Goal: Information Seeking & Learning: Understand process/instructions

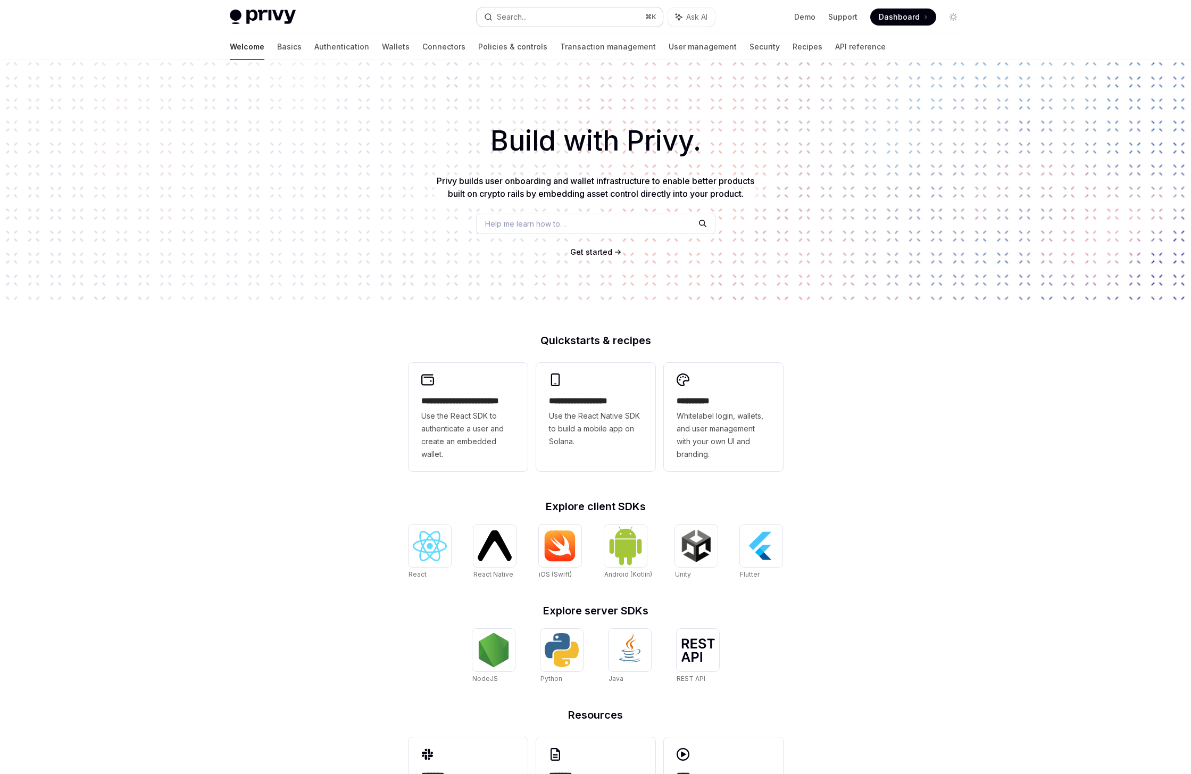
click at [547, 20] on button "Search... ⌘ K" at bounding box center [570, 16] width 186 height 19
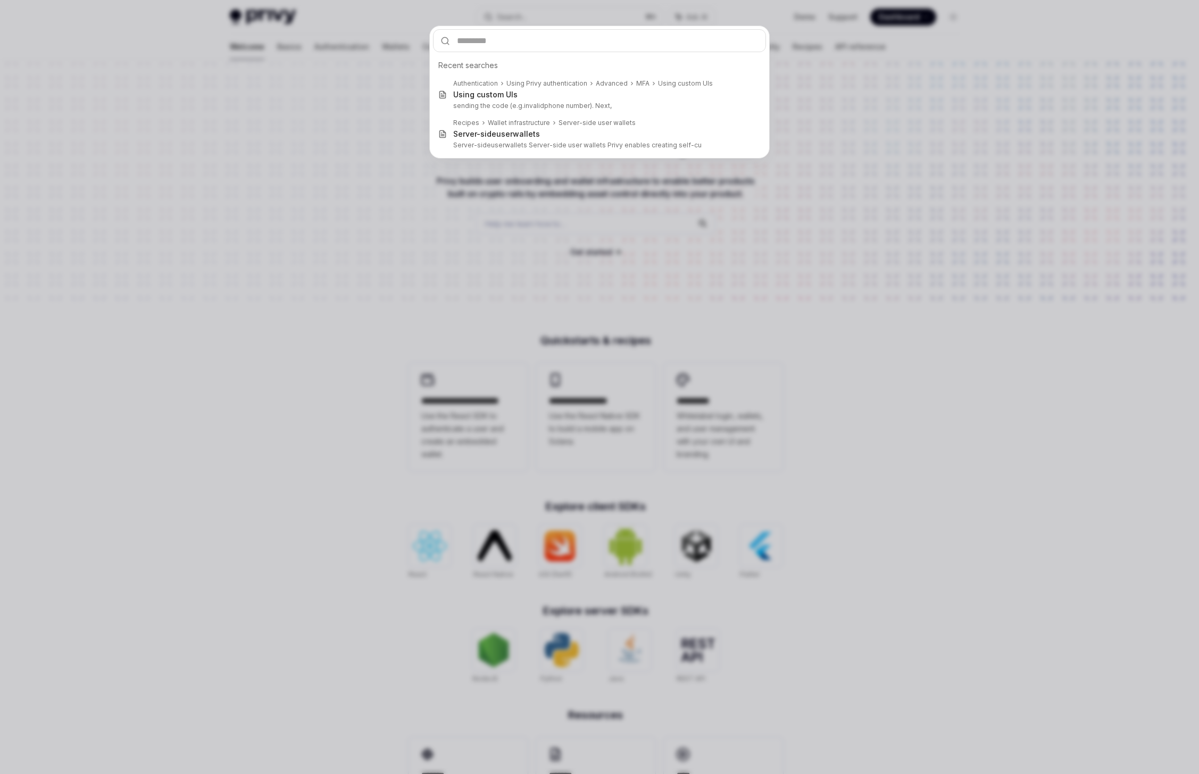
click at [283, 240] on div "Recent searches Authentication Using Privy authentication Advanced MFA Using cu…" at bounding box center [599, 387] width 1199 height 774
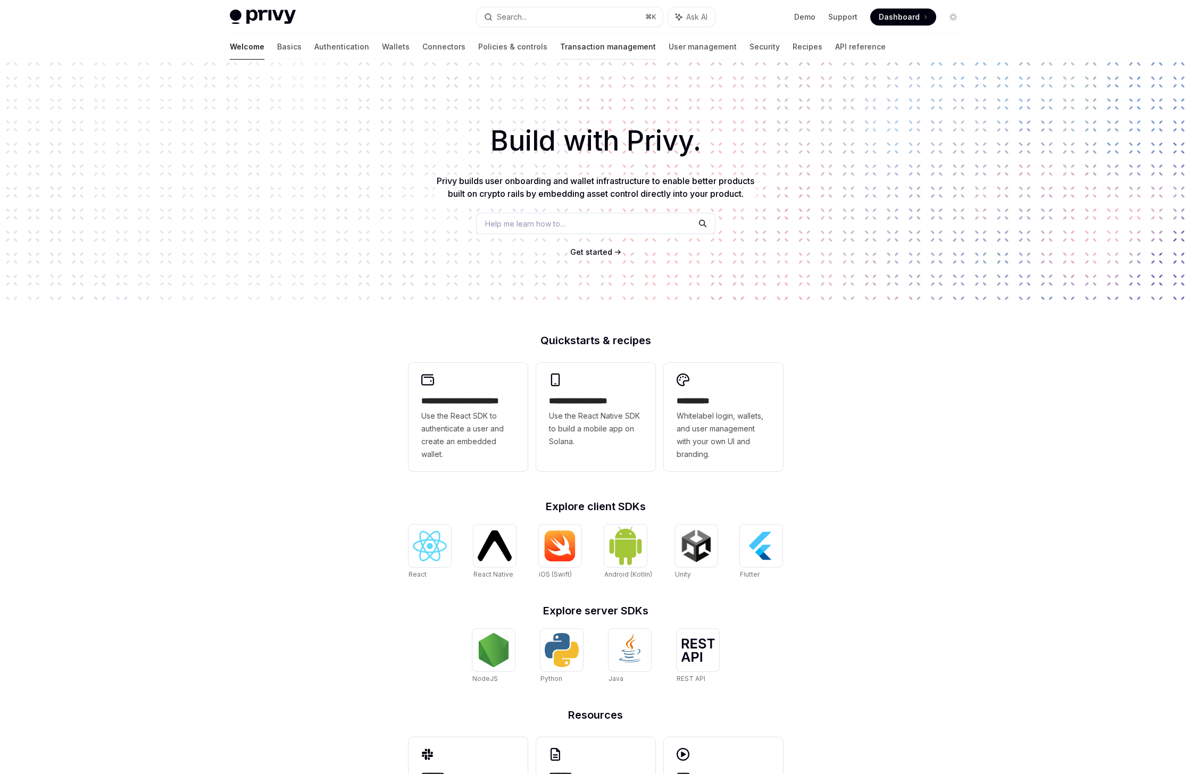
click at [560, 48] on link "Transaction management" at bounding box center [608, 47] width 96 height 26
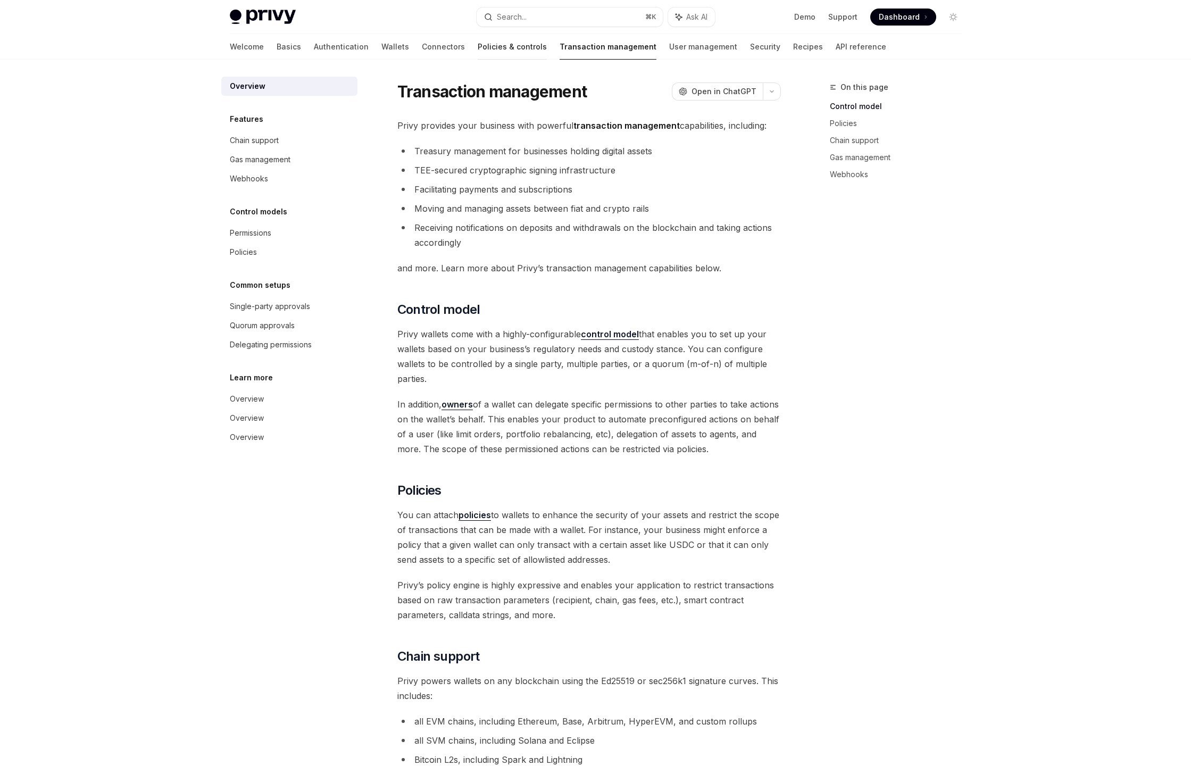
click at [478, 42] on link "Policies & controls" at bounding box center [512, 47] width 69 height 26
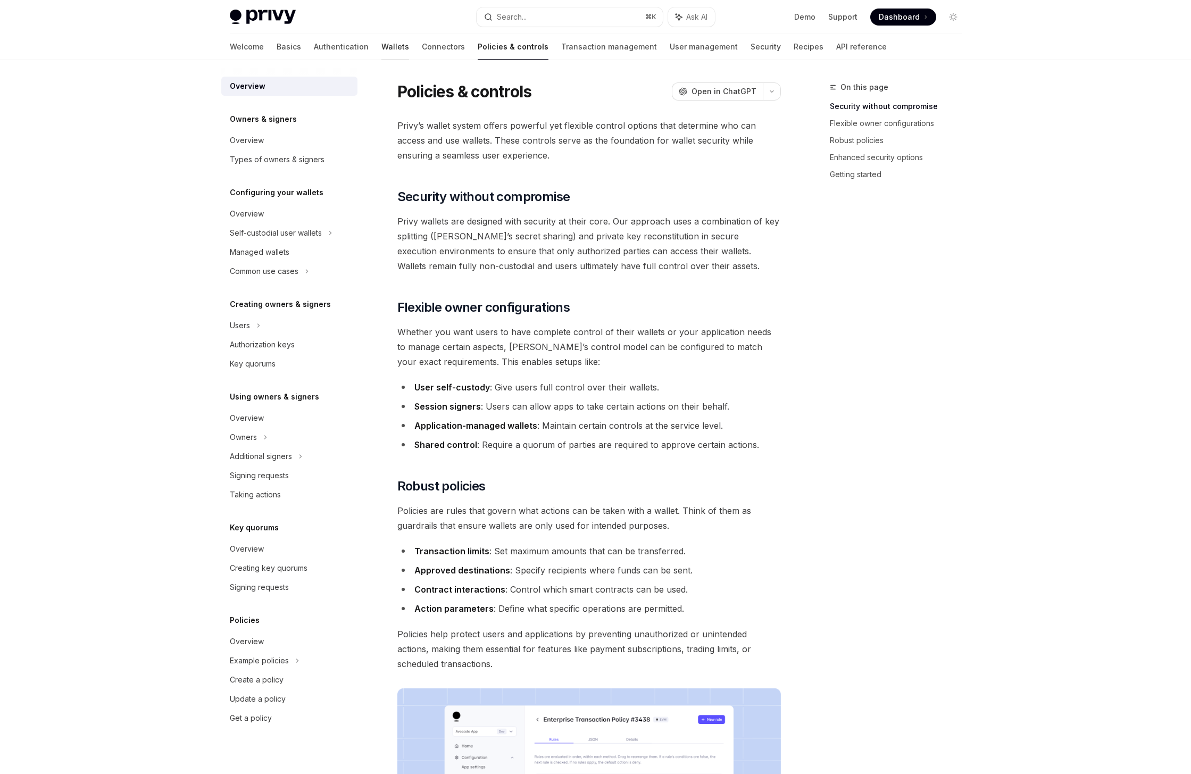
click at [381, 44] on link "Wallets" at bounding box center [395, 47] width 28 height 26
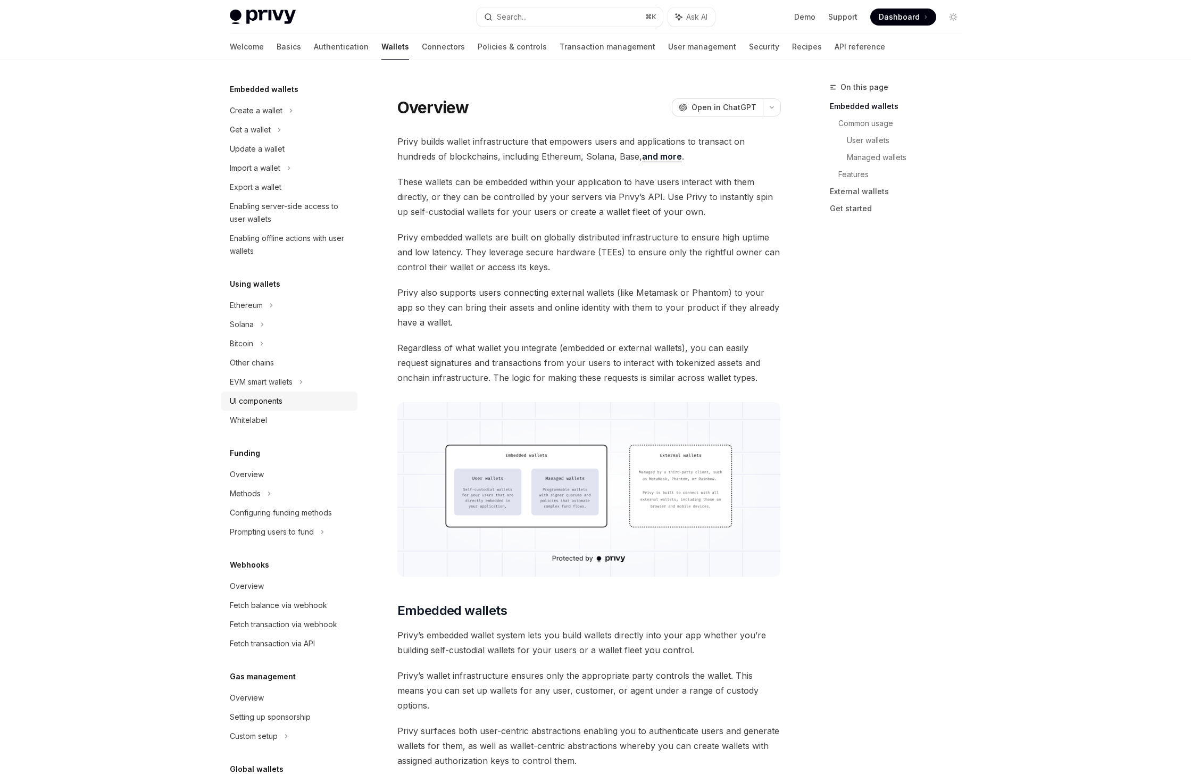
scroll to position [140, 0]
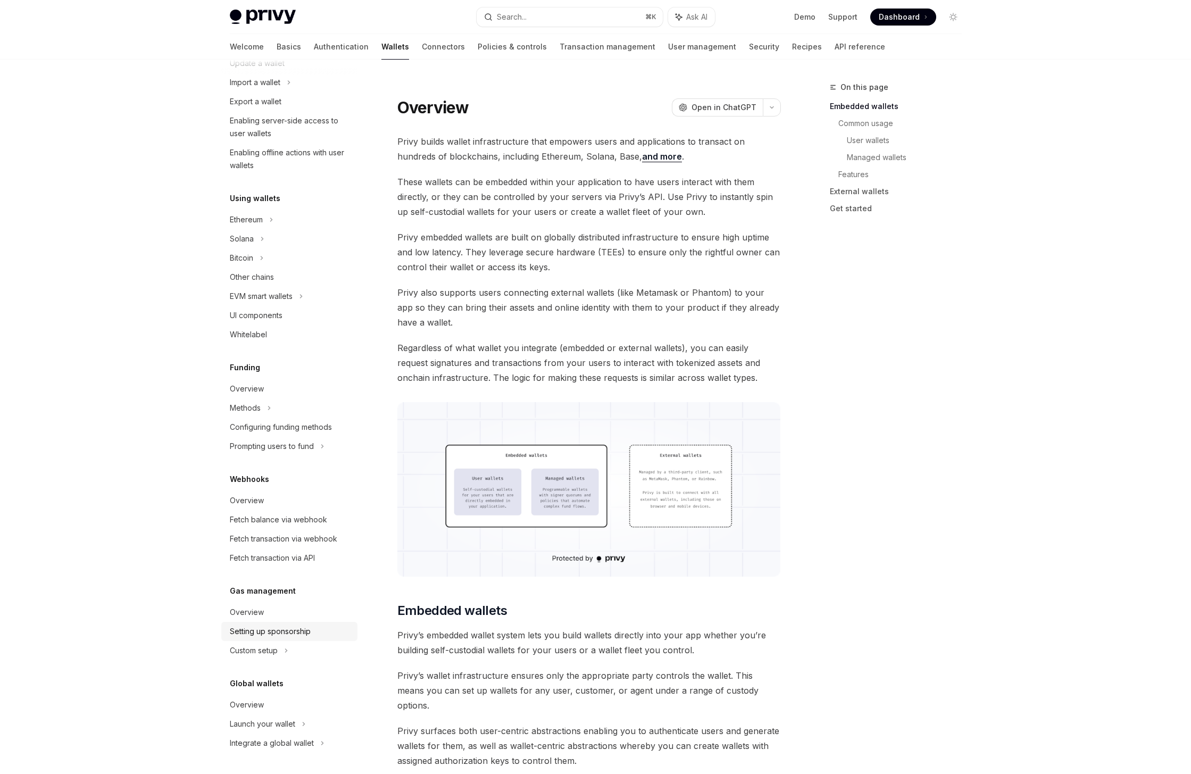
click at [283, 629] on div "Setting up sponsorship" at bounding box center [270, 631] width 81 height 13
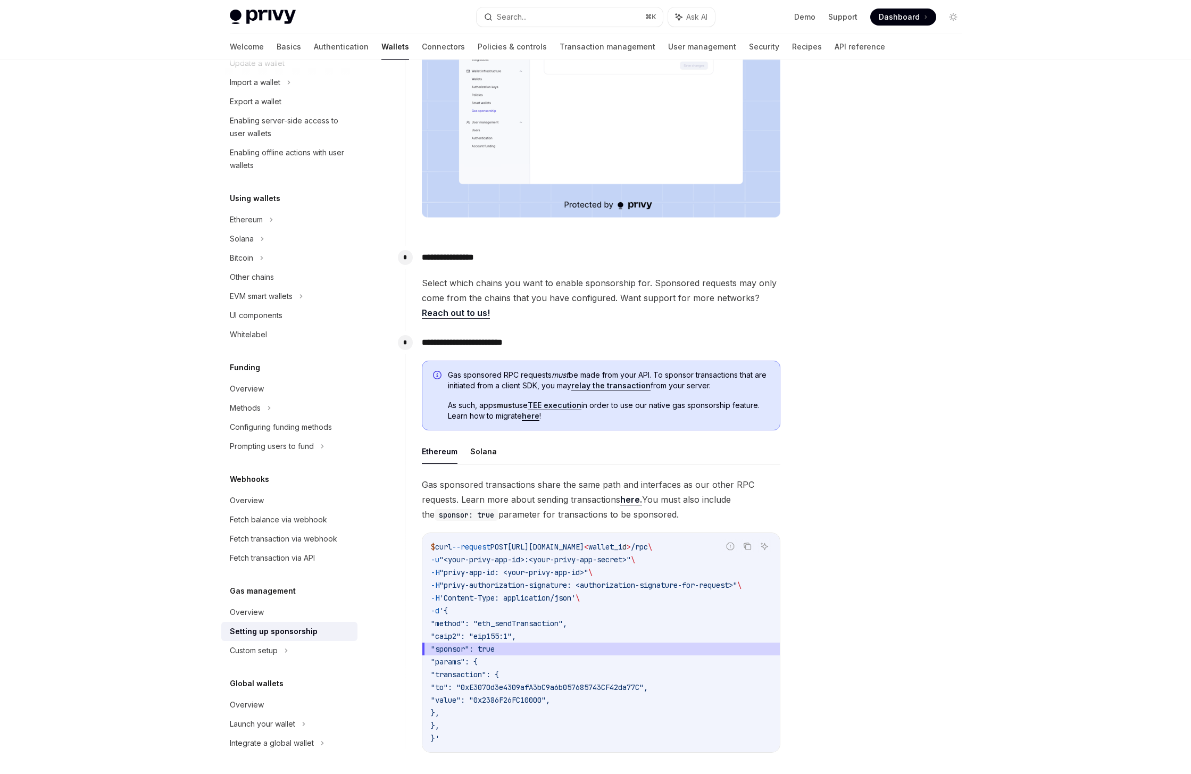
scroll to position [319, 0]
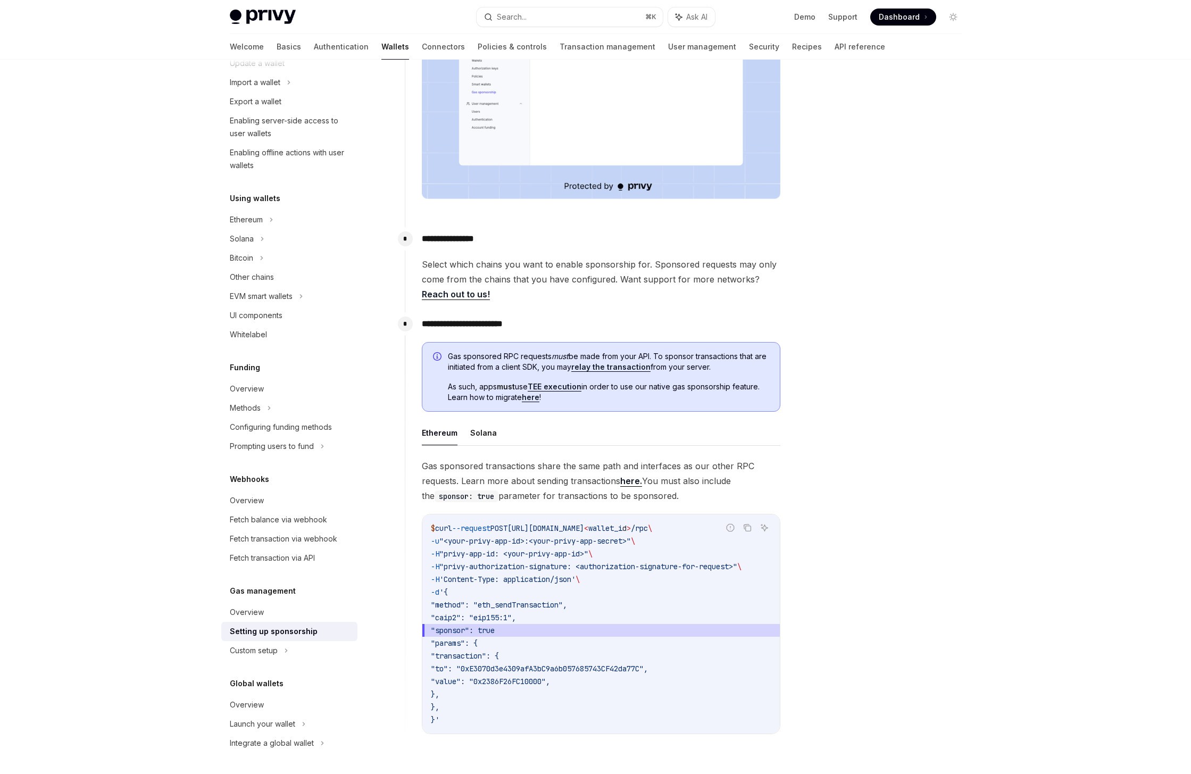
click at [929, 256] on div at bounding box center [890, 427] width 162 height 693
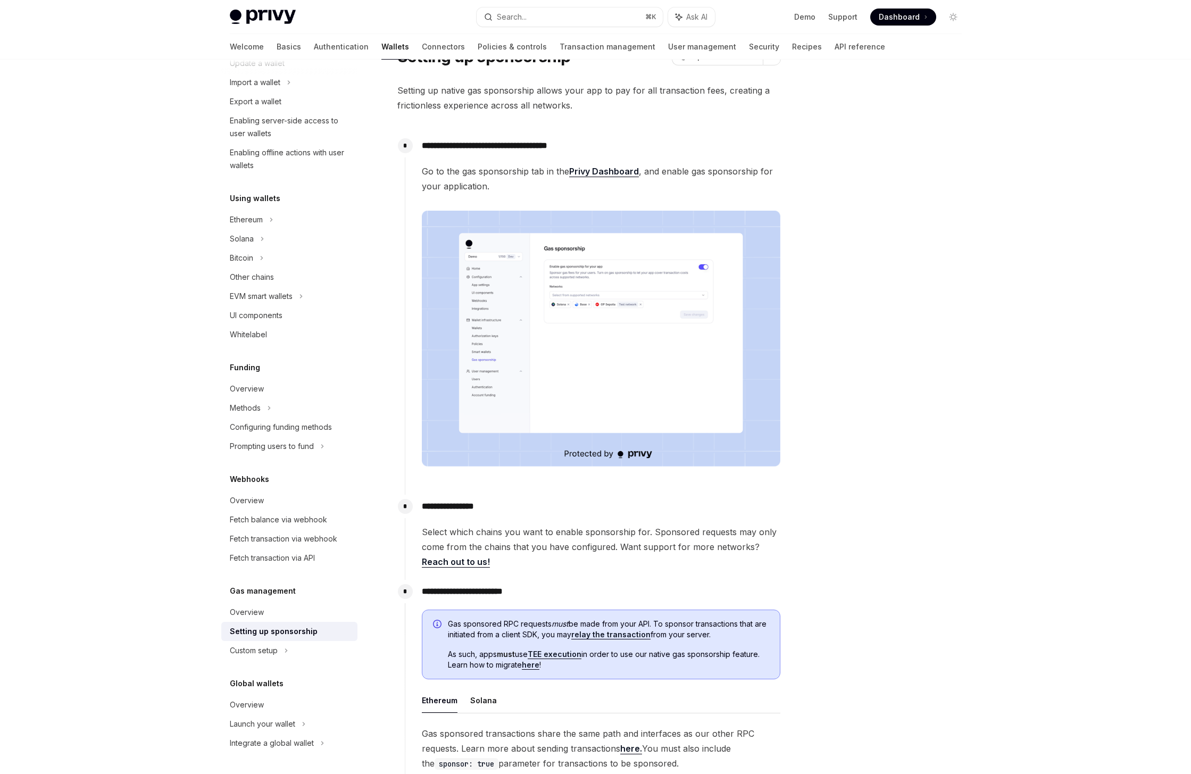
scroll to position [74, 0]
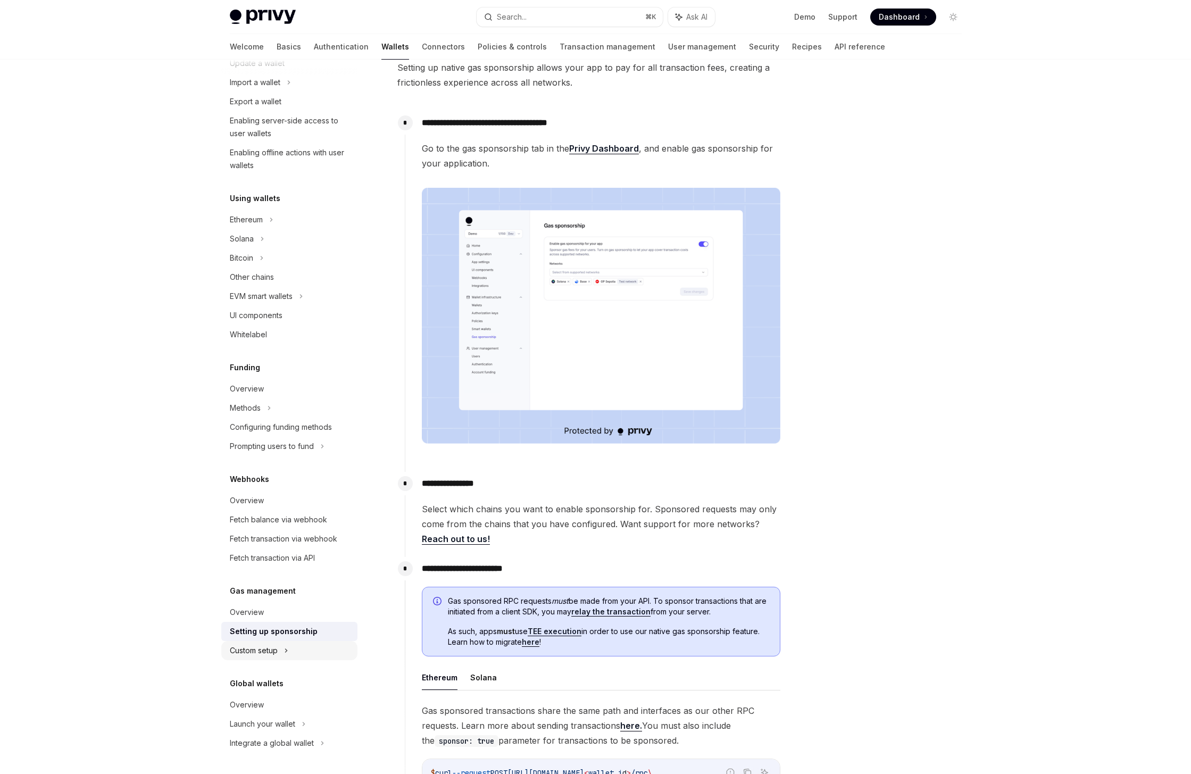
click at [275, 649] on div "Custom setup" at bounding box center [254, 650] width 48 height 13
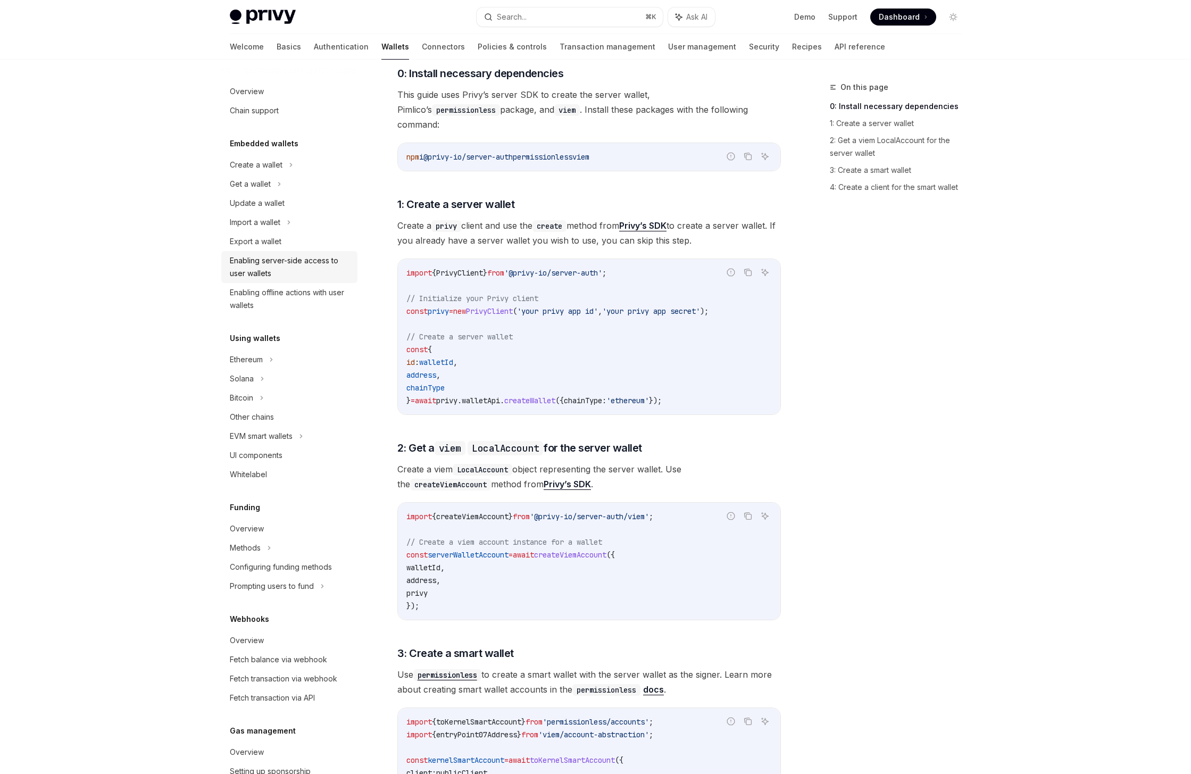
click at [285, 255] on div "Enabling server-side access to user wallets" at bounding box center [290, 267] width 121 height 26
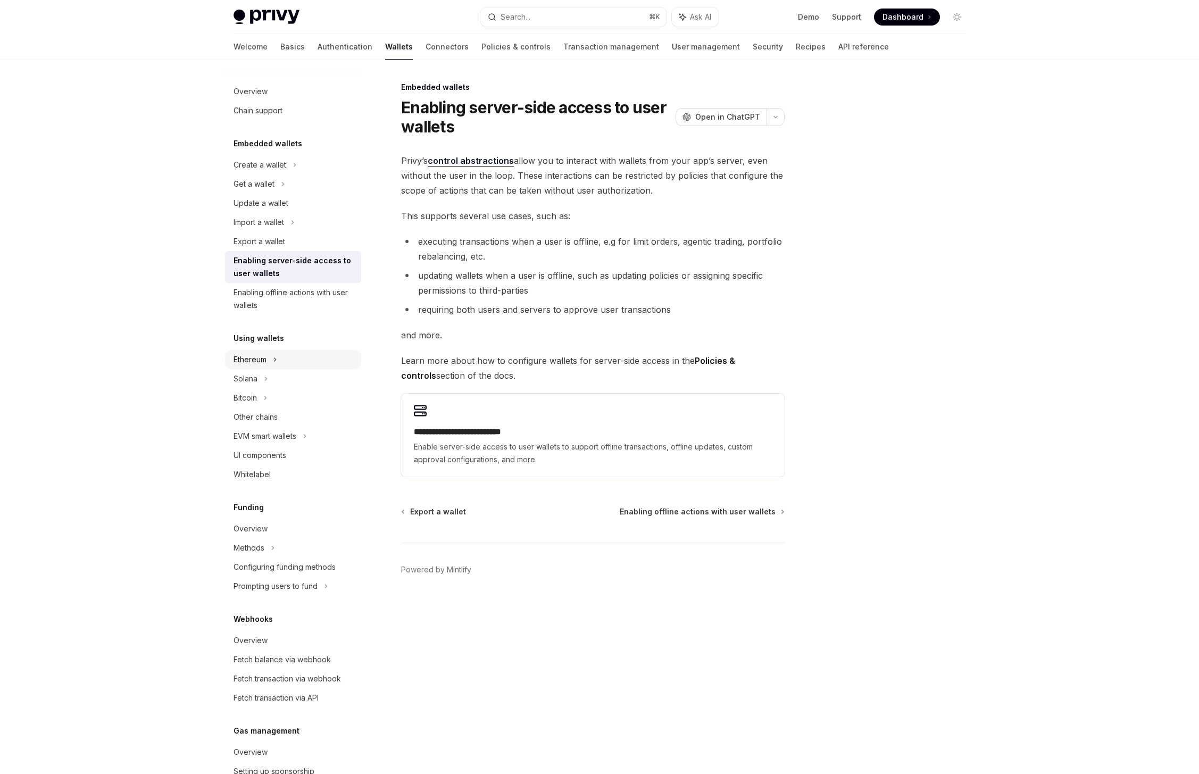
click at [280, 356] on div "Ethereum" at bounding box center [293, 359] width 136 height 19
type textarea "*"
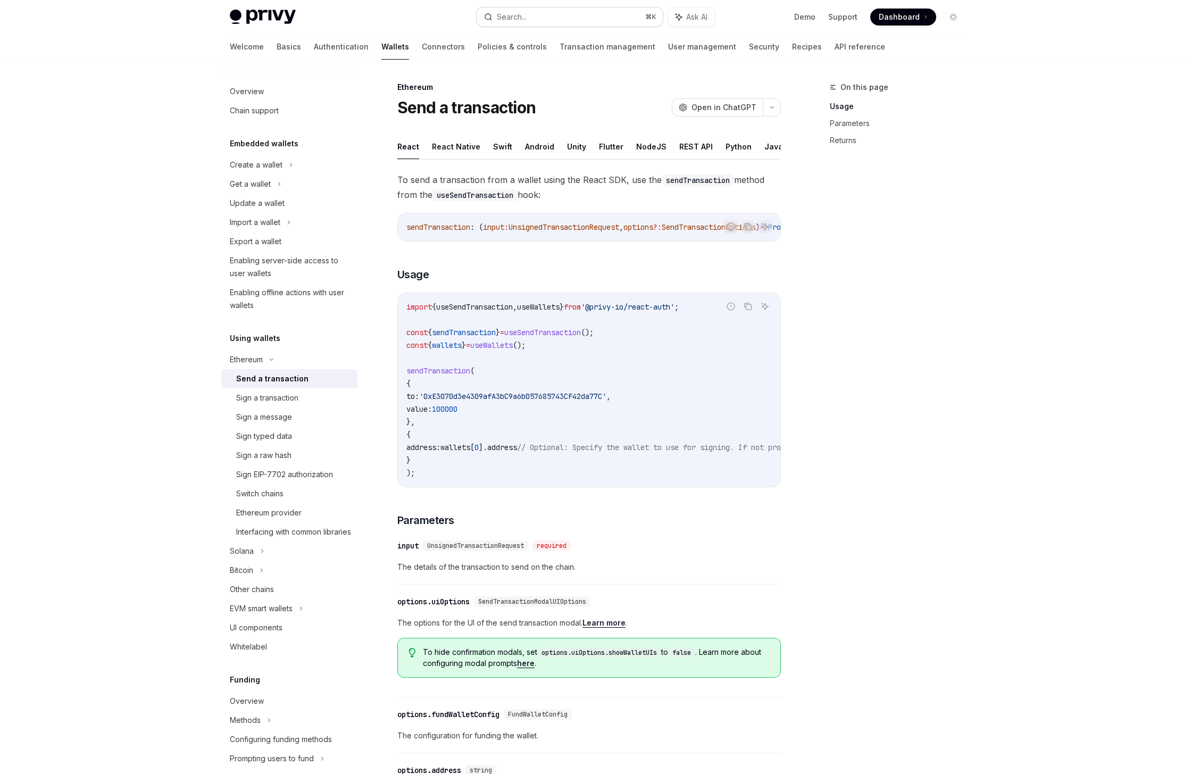
click at [608, 16] on button "Search... ⌘ K" at bounding box center [570, 16] width 186 height 19
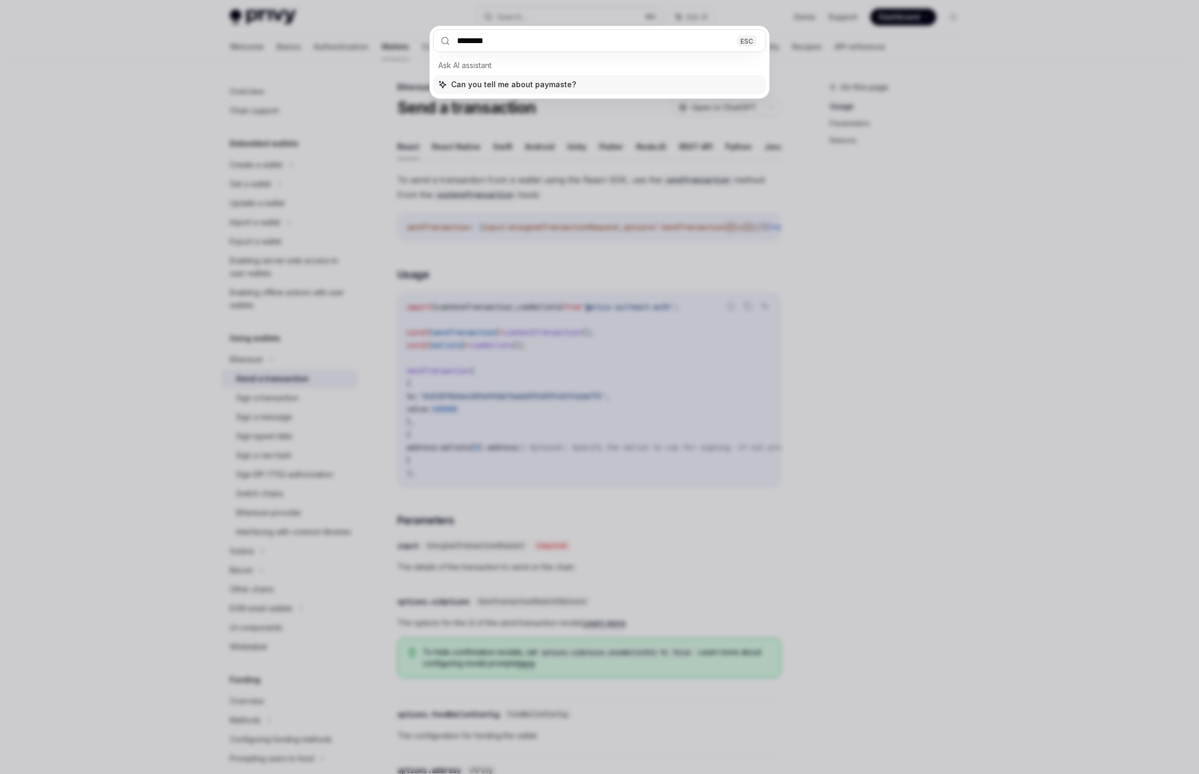
type input "*********"
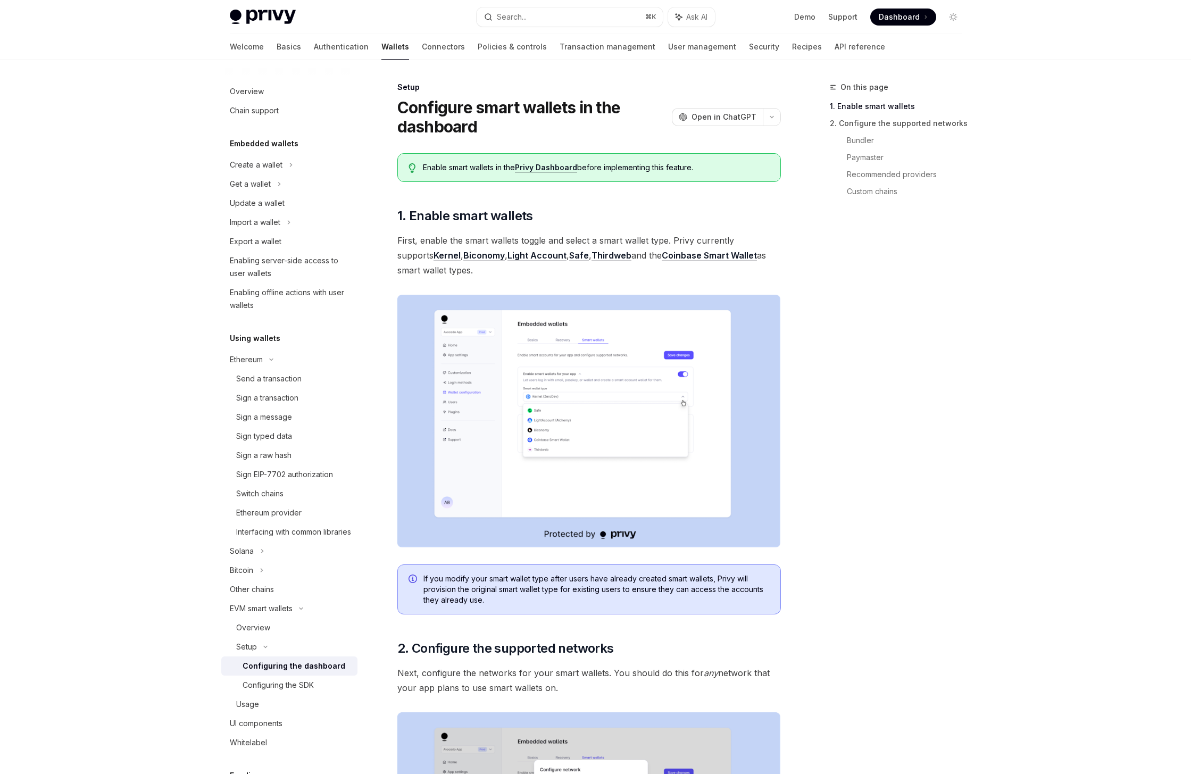
scroll to position [187, 0]
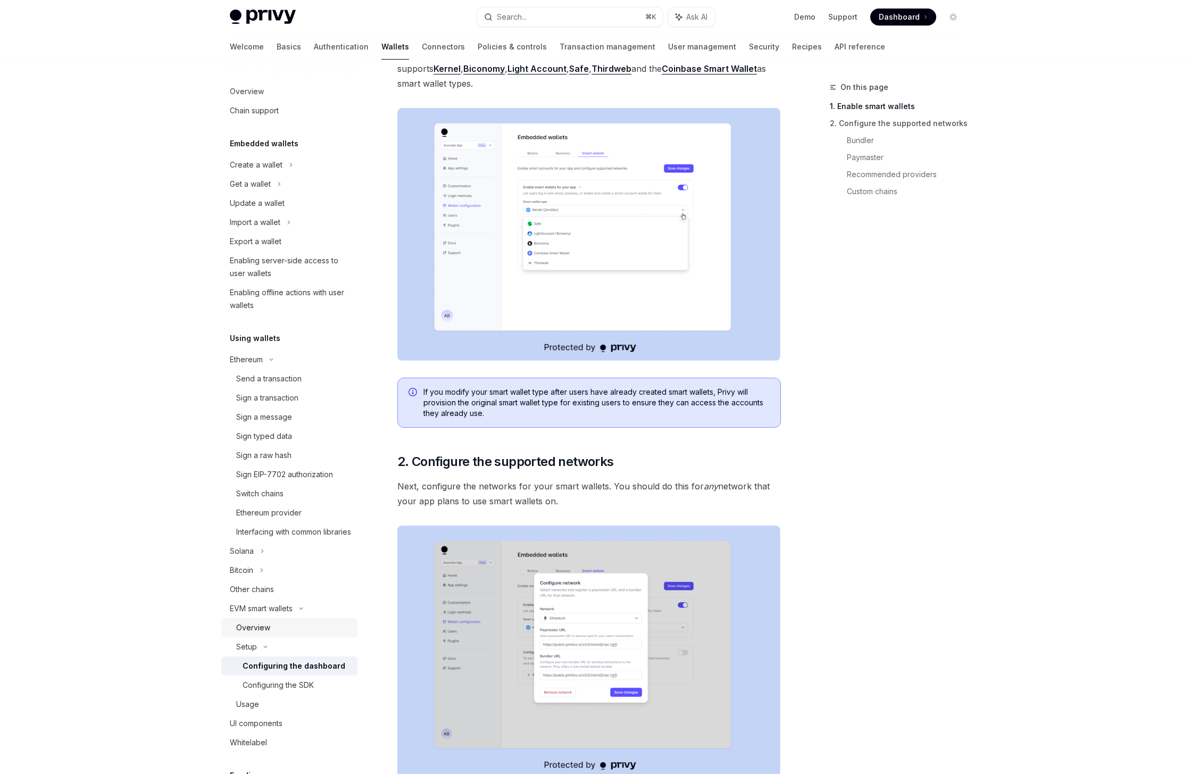
click at [259, 634] on div "Overview" at bounding box center [253, 627] width 34 height 13
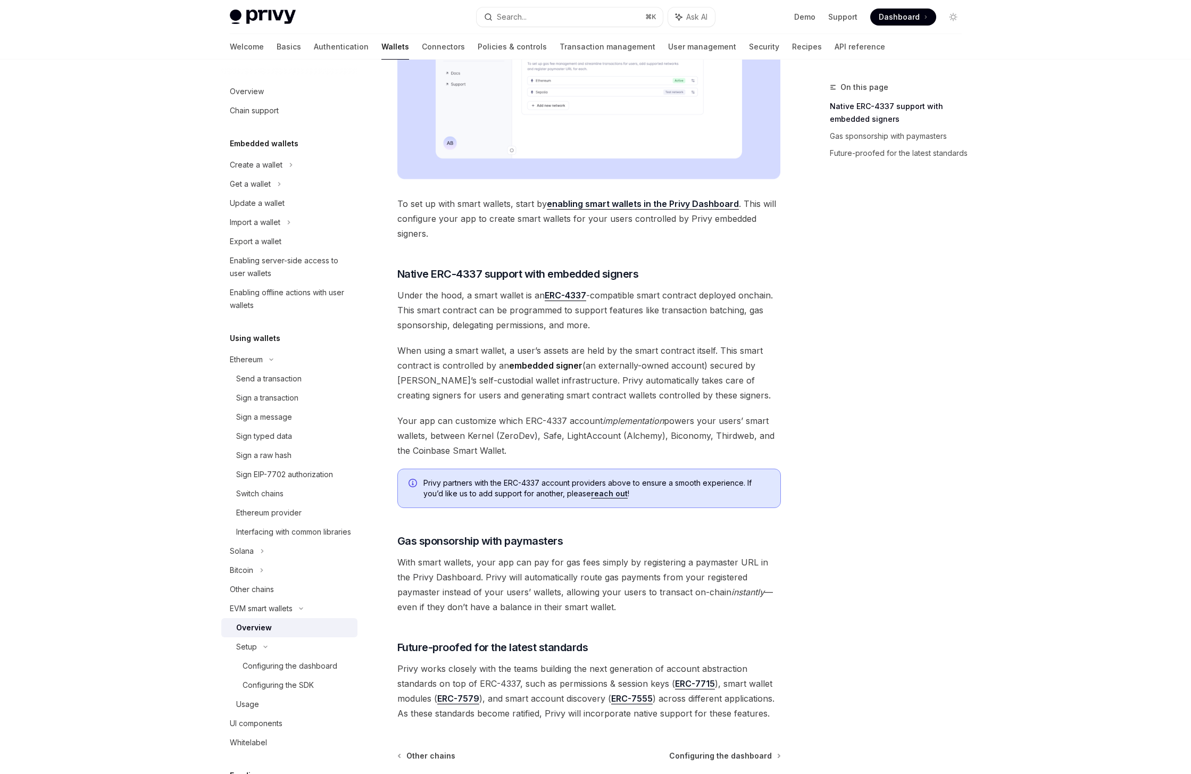
scroll to position [501, 0]
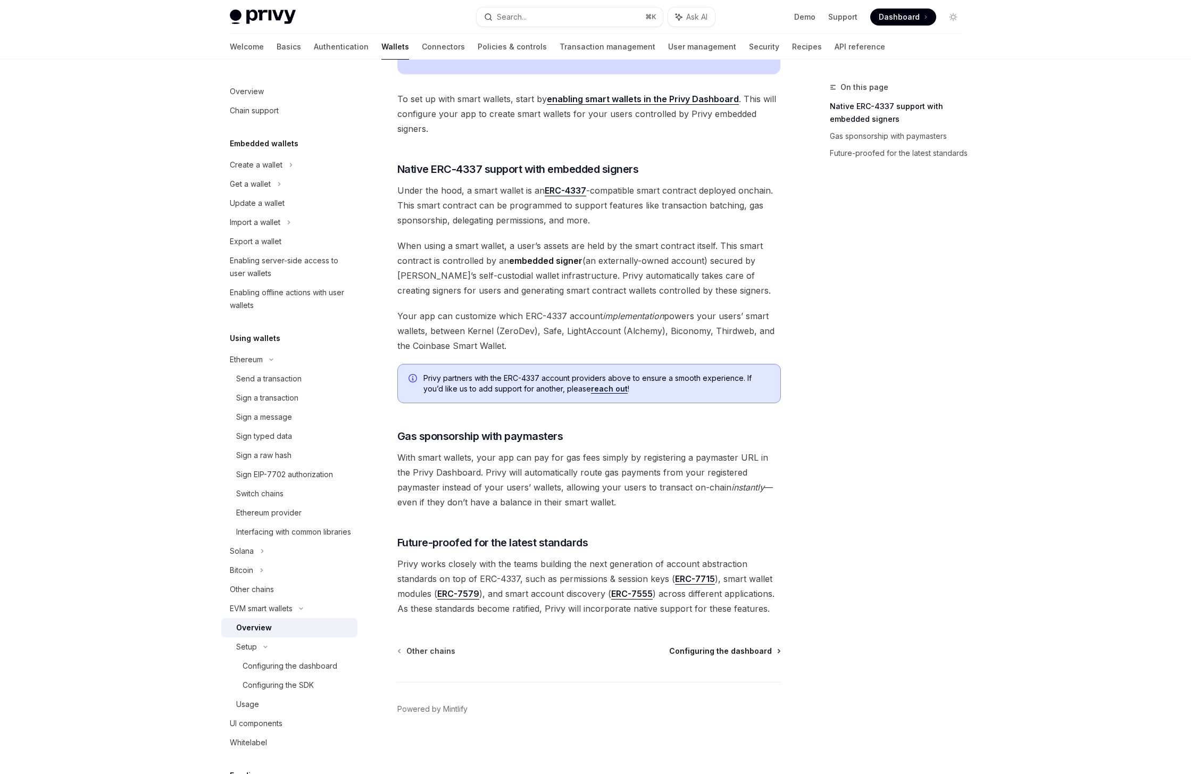
click at [754, 649] on span "Configuring the dashboard" at bounding box center [720, 651] width 103 height 11
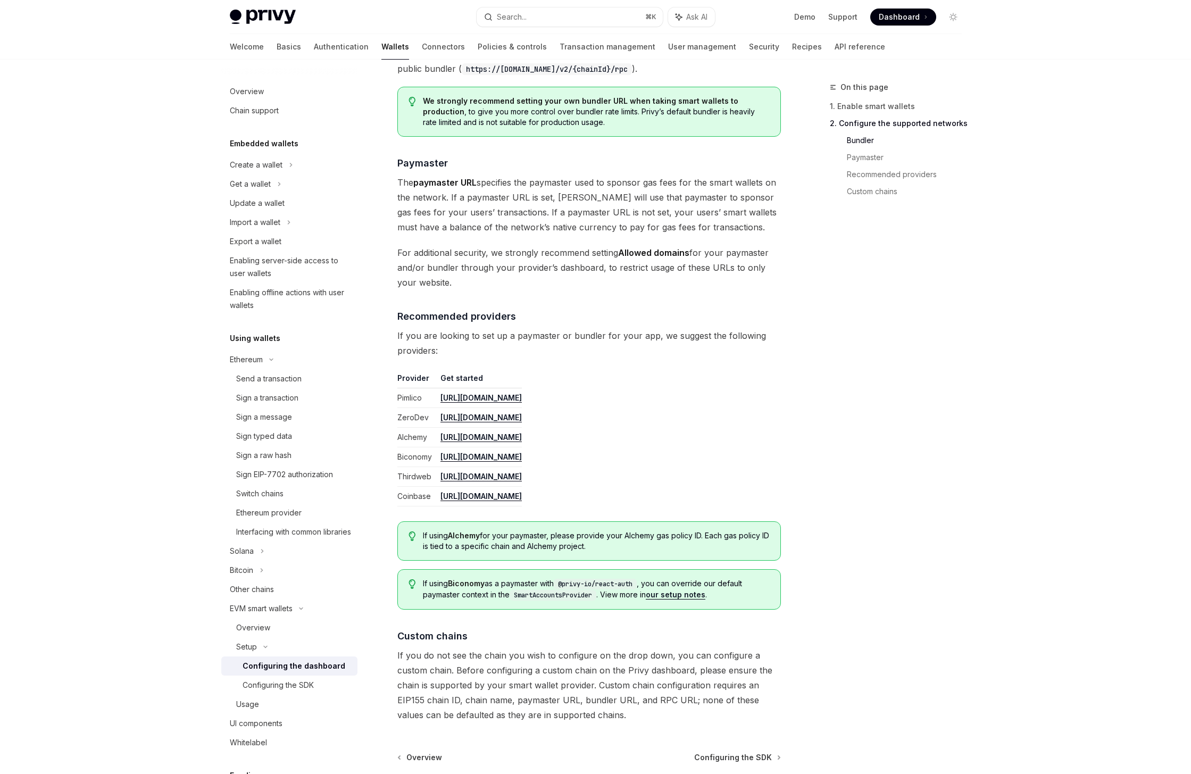
scroll to position [1125, 0]
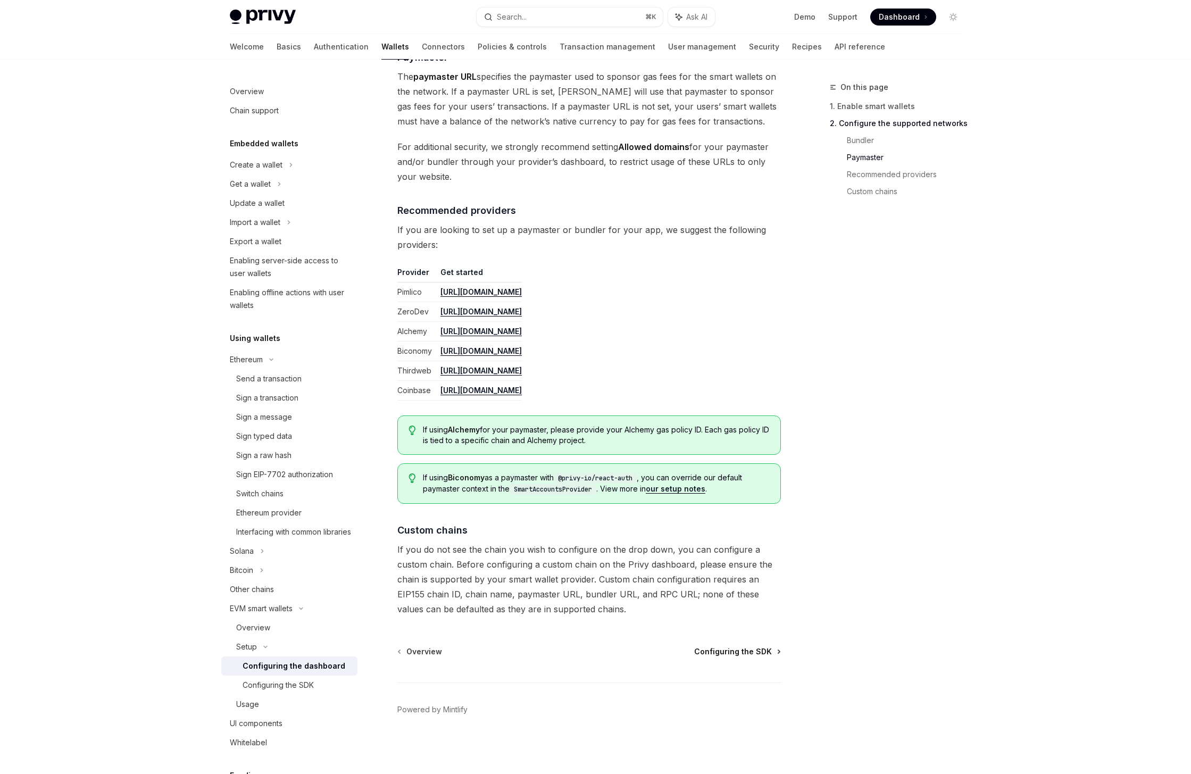
click at [734, 647] on span "Configuring the SDK" at bounding box center [733, 651] width 78 height 11
type textarea "*"
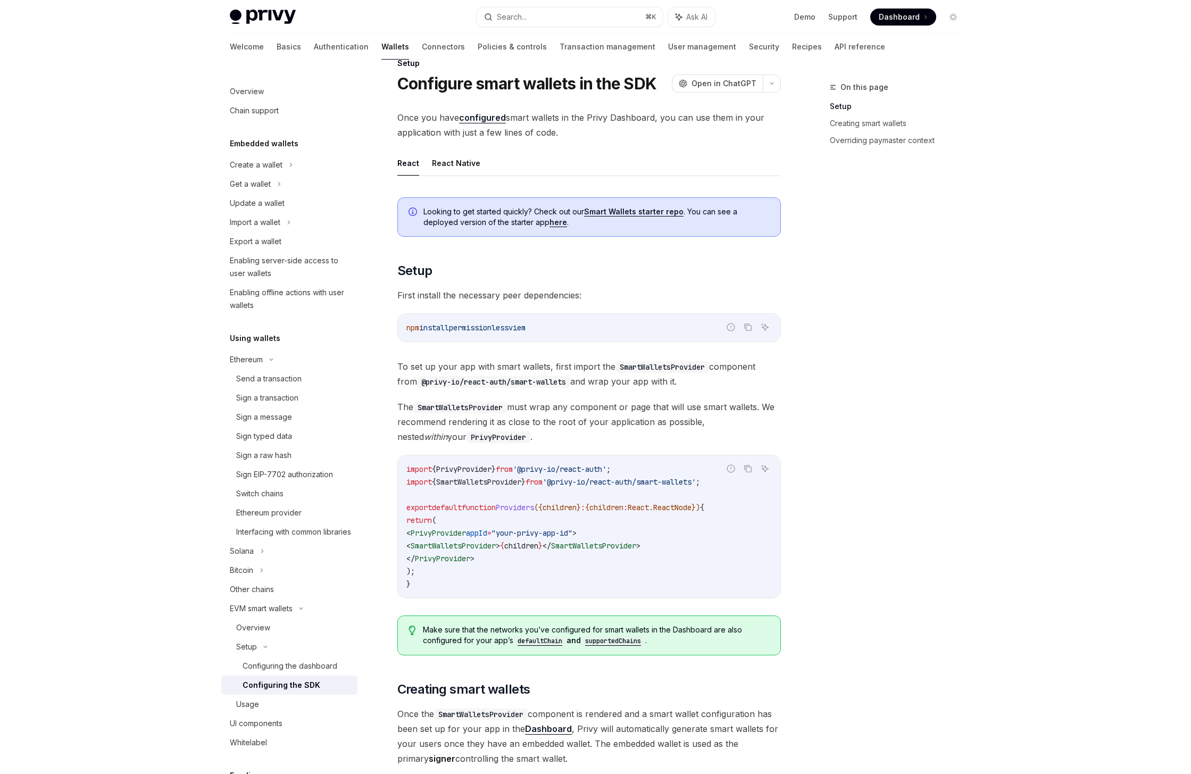
scroll to position [184, 0]
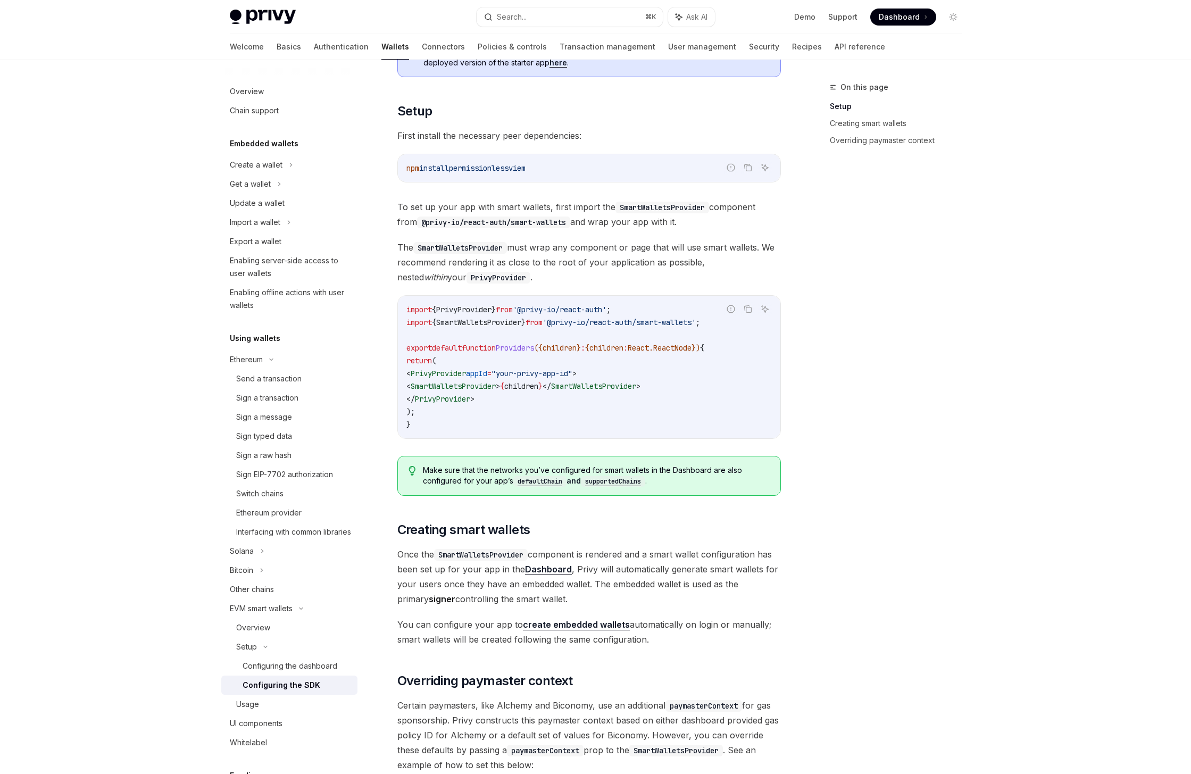
click at [496, 386] on span "SmartWalletsProvider" at bounding box center [453, 386] width 85 height 10
copy span "SmartWalletsProvider"
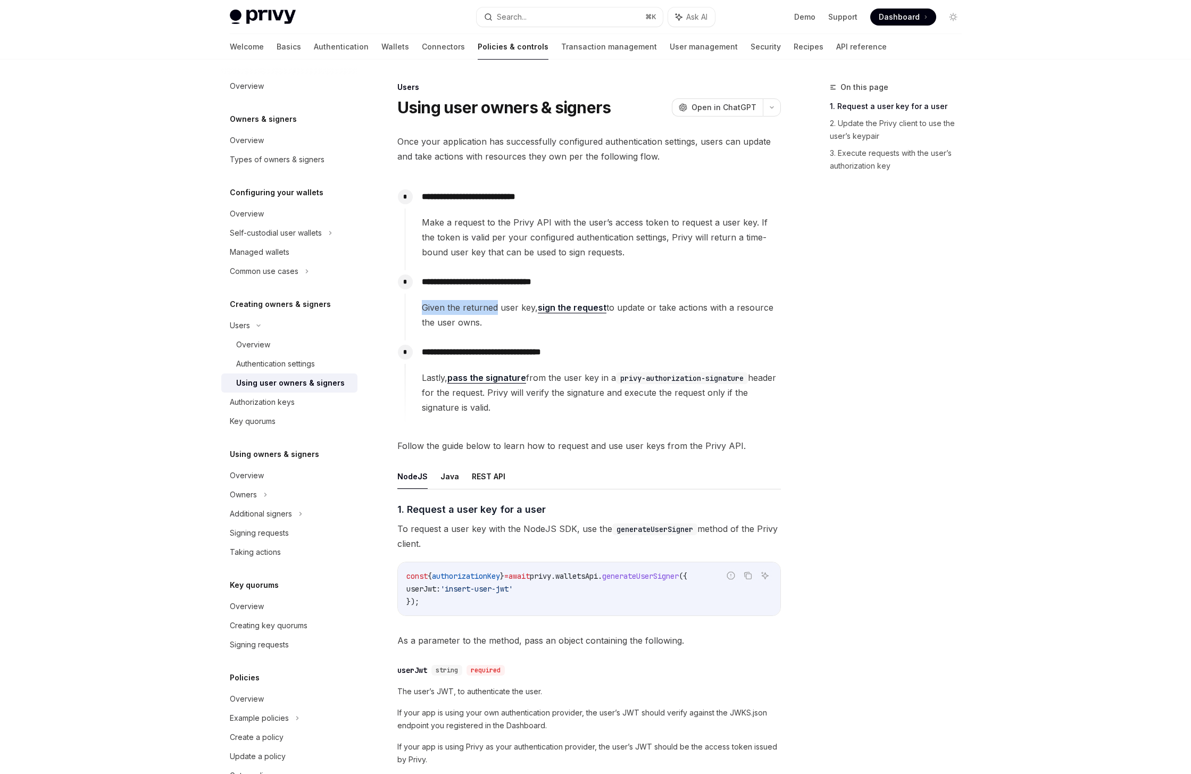
drag, startPoint x: 496, startPoint y: 305, endPoint x: 378, endPoint y: 304, distance: 117.6
click at [378, 304] on div "**********" at bounding box center [489, 671] width 587 height 1181
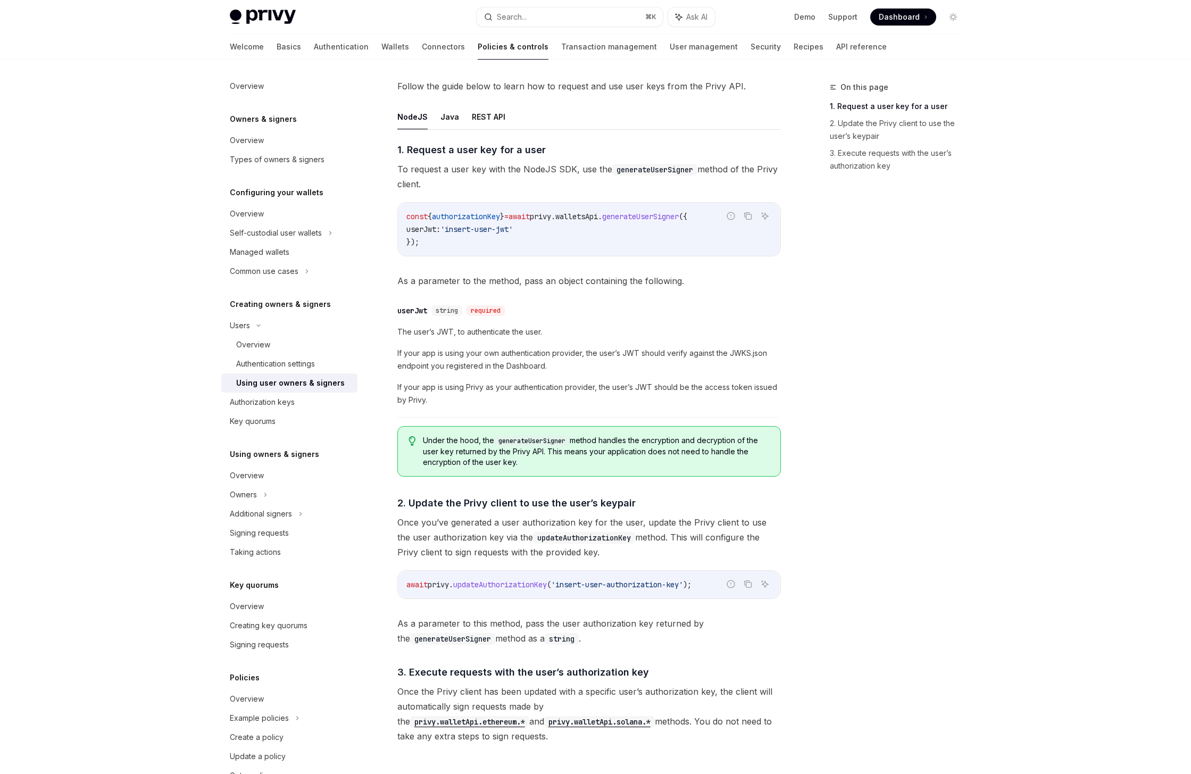
scroll to position [475, 0]
